Goal: Find specific page/section: Find specific page/section

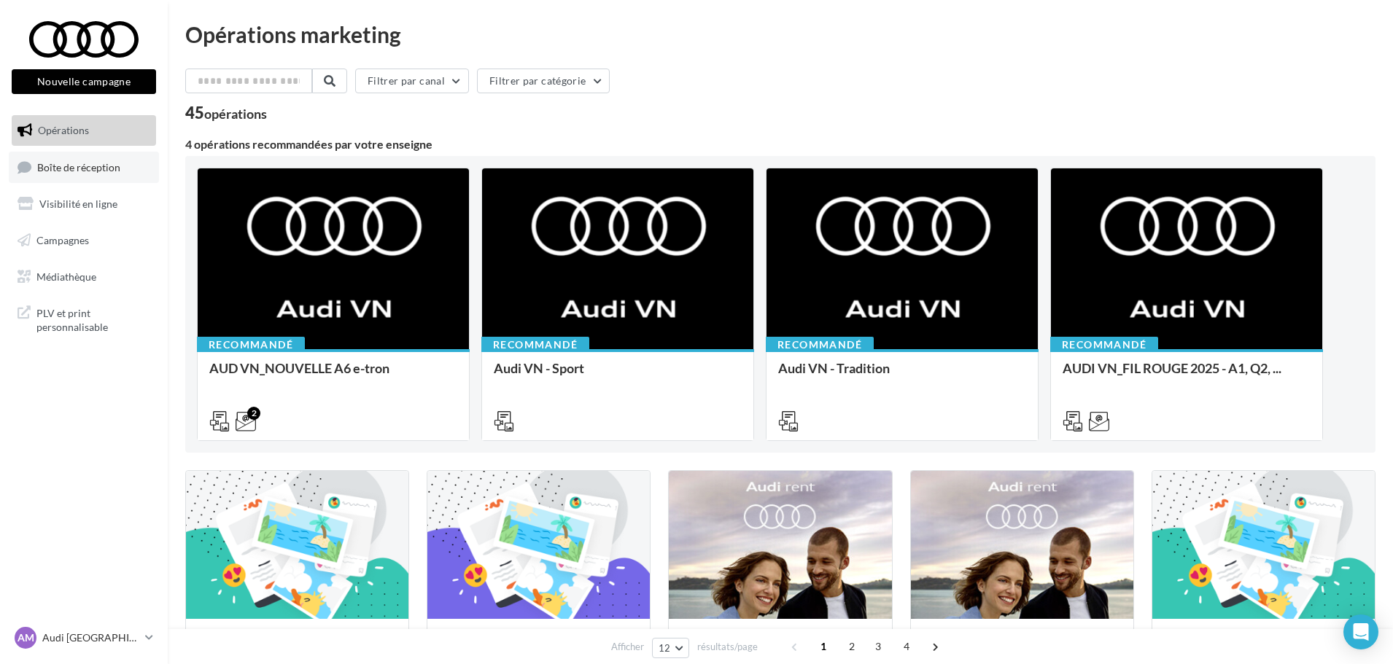
click at [109, 170] on span "Boîte de réception" at bounding box center [78, 166] width 83 height 12
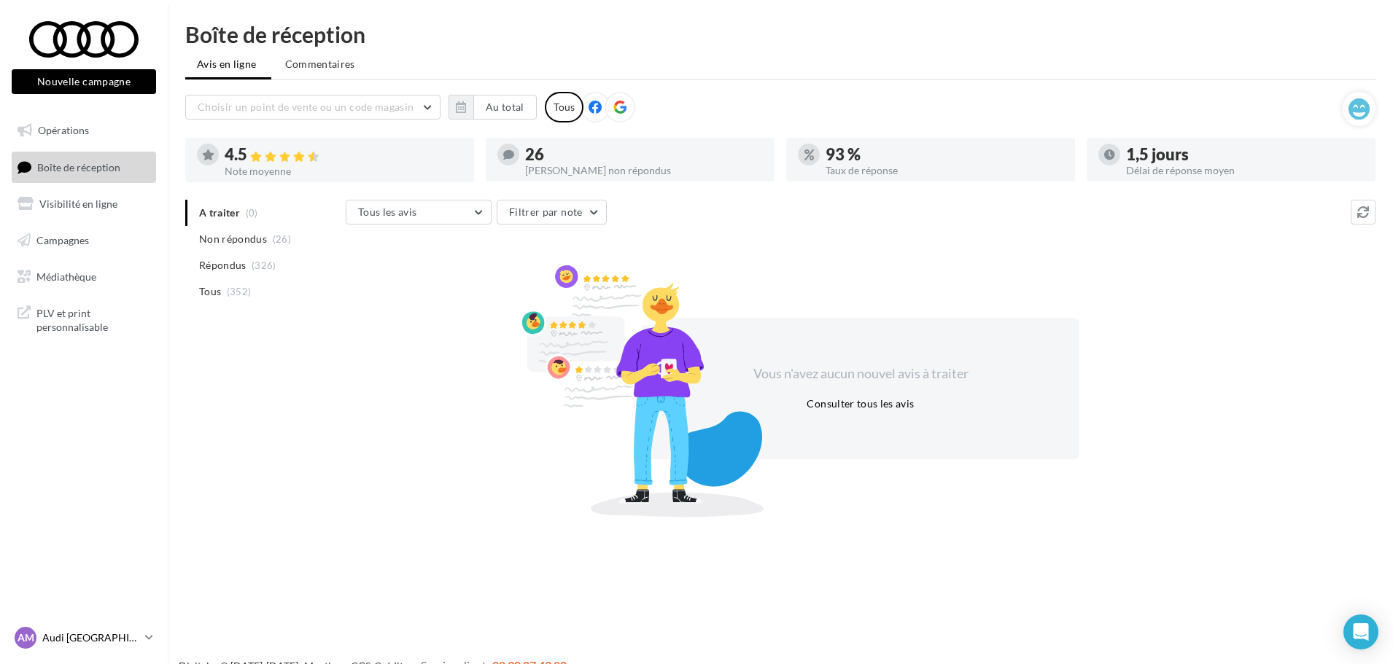
click at [138, 646] on div "AM Audi [GEOGRAPHIC_DATA] audi-[GEOGRAPHIC_DATA]" at bounding box center [77, 638] width 125 height 22
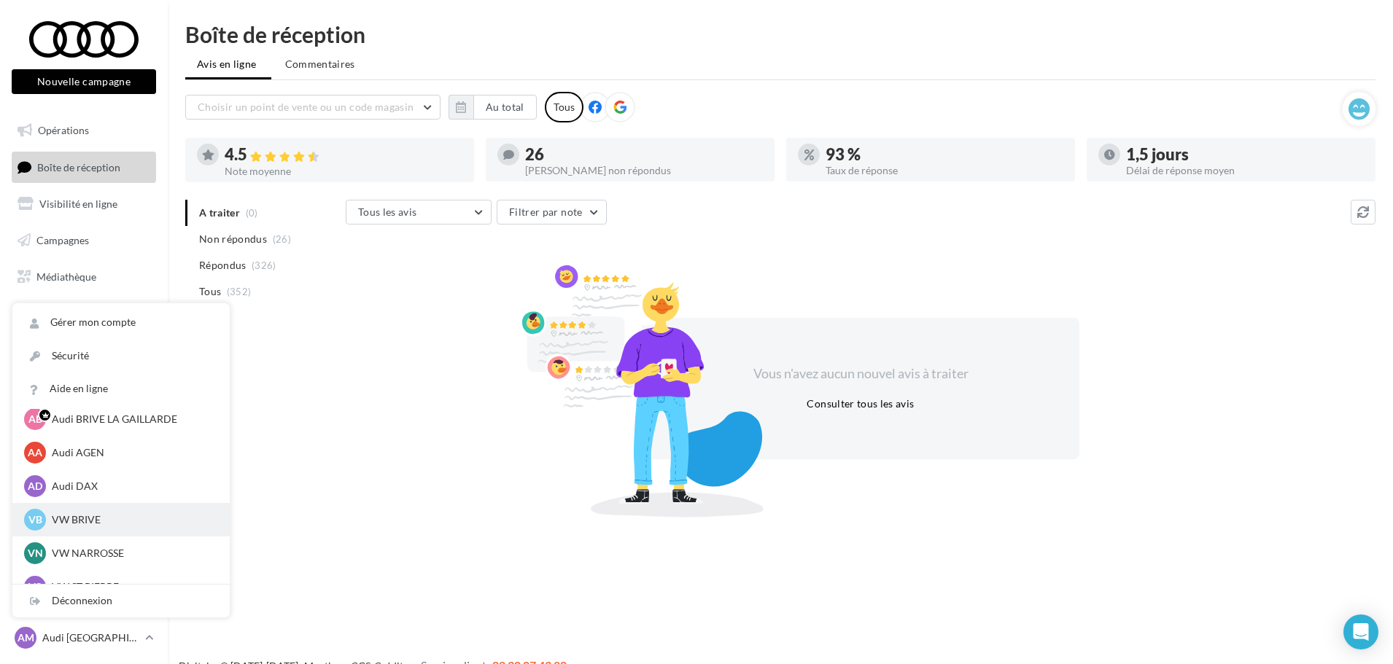
scroll to position [73, 0]
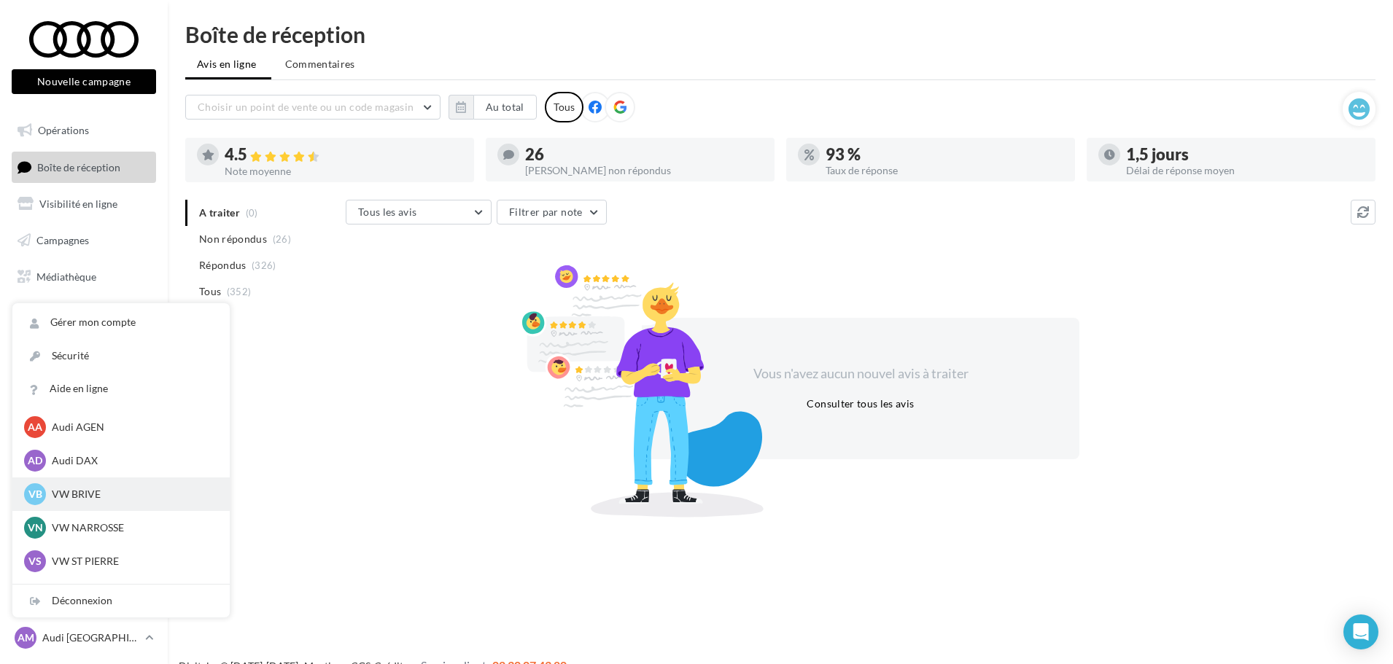
click at [128, 494] on p "VW BRIVE" at bounding box center [132, 494] width 160 height 15
